Goal: Task Accomplishment & Management: Complete application form

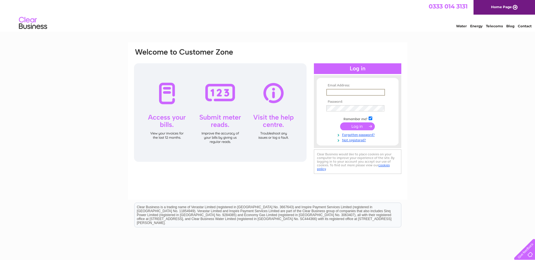
click at [354, 94] on input "text" at bounding box center [355, 92] width 59 height 7
click at [343, 200] on html "Clear Business is a trading name of Verastar Limited (registered in [GEOGRAPHIC…" at bounding box center [267, 218] width 535 height 36
click at [351, 140] on link "Not registered?" at bounding box center [358, 139] width 64 height 5
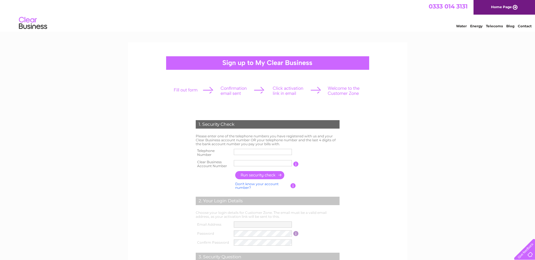
click at [260, 152] on input "text" at bounding box center [263, 152] width 58 height 6
type input "01236766878"
click at [266, 159] on td at bounding box center [262, 164] width 61 height 11
click at [267, 163] on input "text" at bounding box center [263, 163] width 58 height 6
type input "CB1053848"
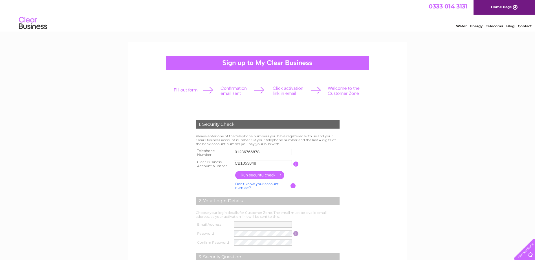
click at [273, 177] on input "button" at bounding box center [260, 175] width 50 height 8
type input "**********"
